Goal: Task Accomplishment & Management: Complete application form

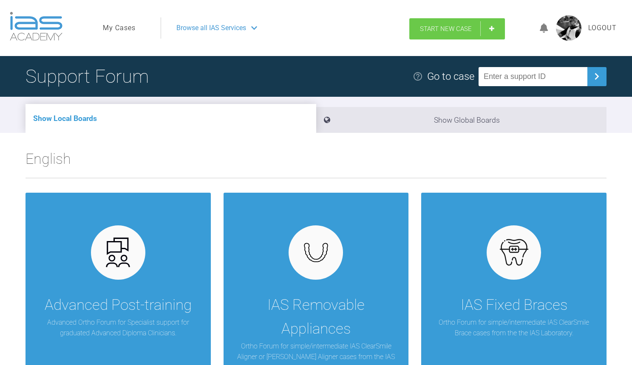
click at [429, 31] on span "Start New Case" at bounding box center [446, 29] width 52 height 8
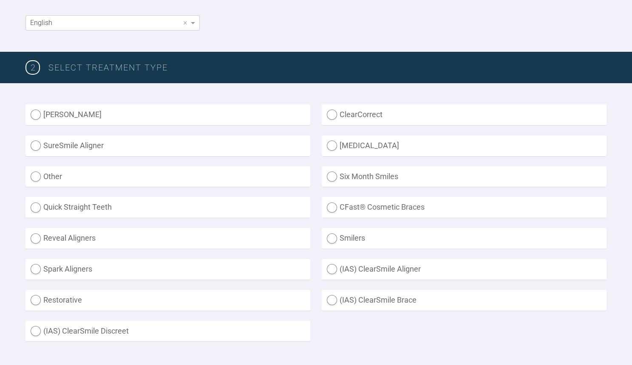
scroll to position [170, 0]
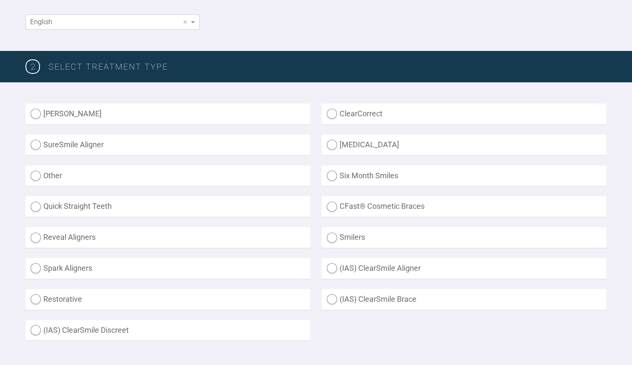
click at [93, 178] on label "Other" at bounding box center [167, 176] width 285 height 21
radio input "true"
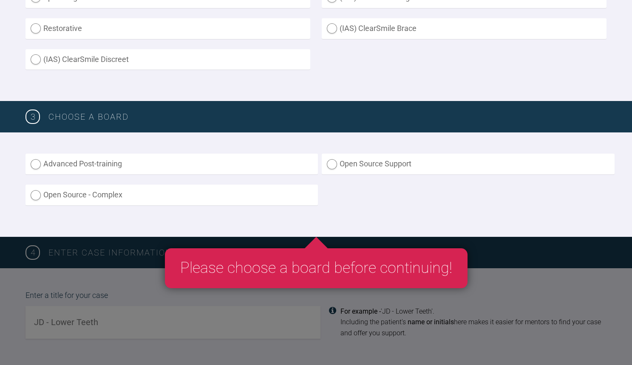
scroll to position [463, 0]
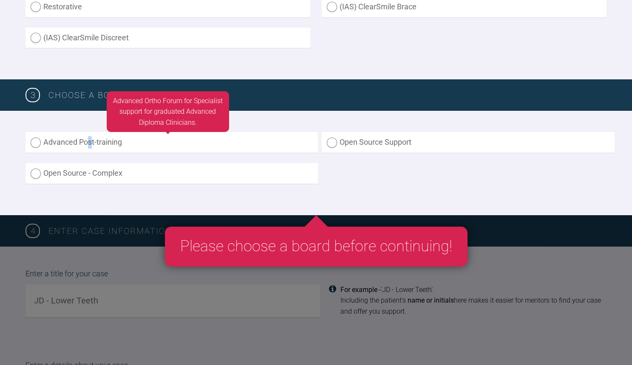
click at [90, 141] on label "Advanced Post-training" at bounding box center [171, 142] width 292 height 21
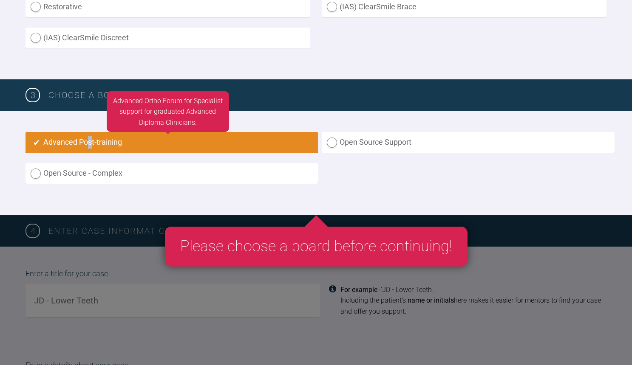
radio input "true"
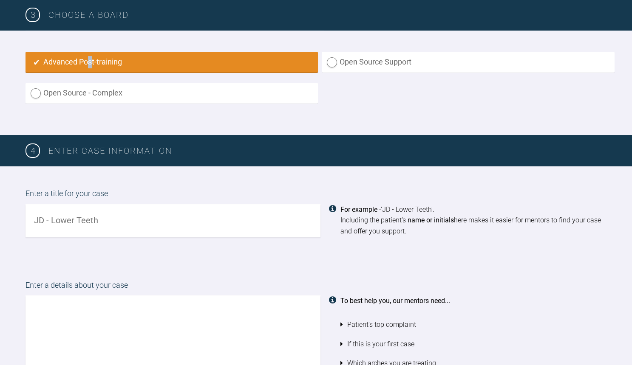
scroll to position [606, 0]
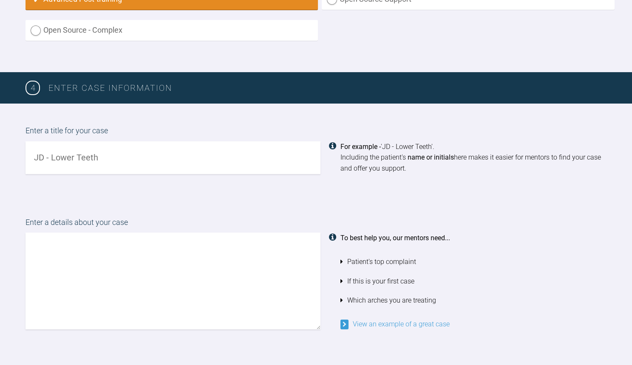
click at [136, 173] on div "Enter a title for your case For example - 'JD - Lower Teeth'. Including the pat…" at bounding box center [316, 150] width 632 height 92
click at [139, 165] on input "text" at bounding box center [172, 157] width 295 height 33
type input "[PERSON_NAME] - Upper and lower lab seg crowding"
click at [126, 246] on textarea at bounding box center [172, 281] width 295 height 97
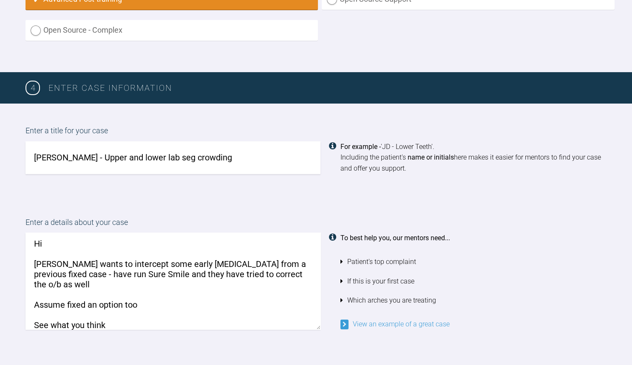
scroll to position [13, 0]
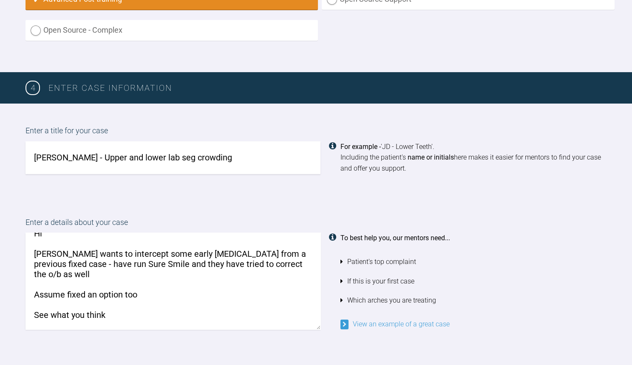
click at [180, 300] on textarea "Hi [PERSON_NAME] wants to intercept some early [MEDICAL_DATA] from a previous f…" at bounding box center [172, 281] width 295 height 97
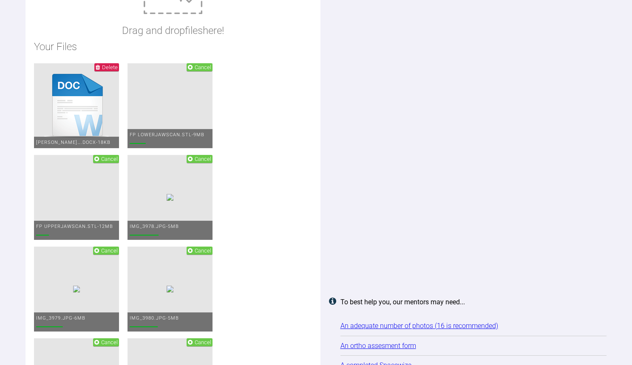
scroll to position [1383, 0]
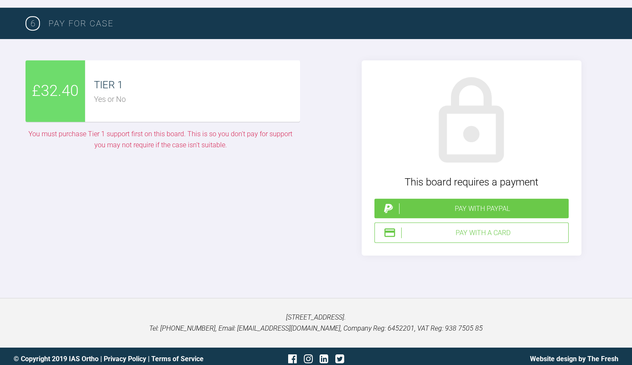
type textarea "Hi [PERSON_NAME] wants to intercept some early [MEDICAL_DATA] from a previous f…"
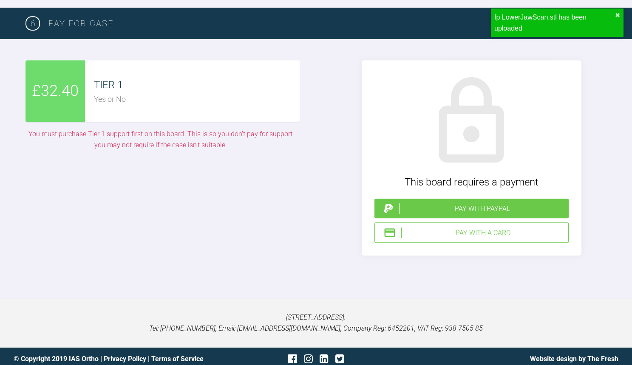
click at [480, 208] on div "Pay with PayPal" at bounding box center [482, 208] width 166 height 11
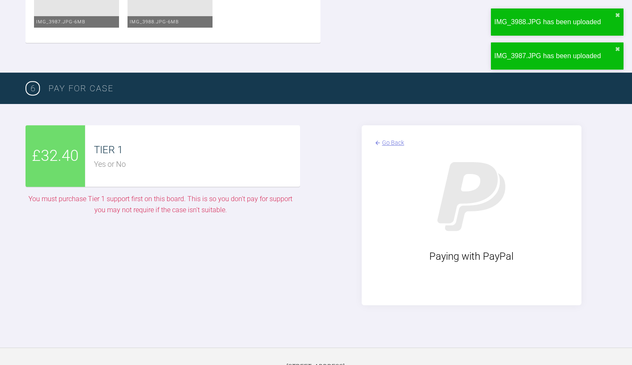
scroll to position [1900, 0]
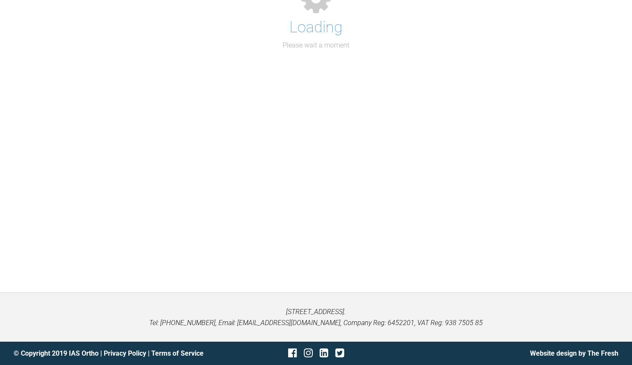
scroll to position [88, 0]
